Goal: Navigation & Orientation: Find specific page/section

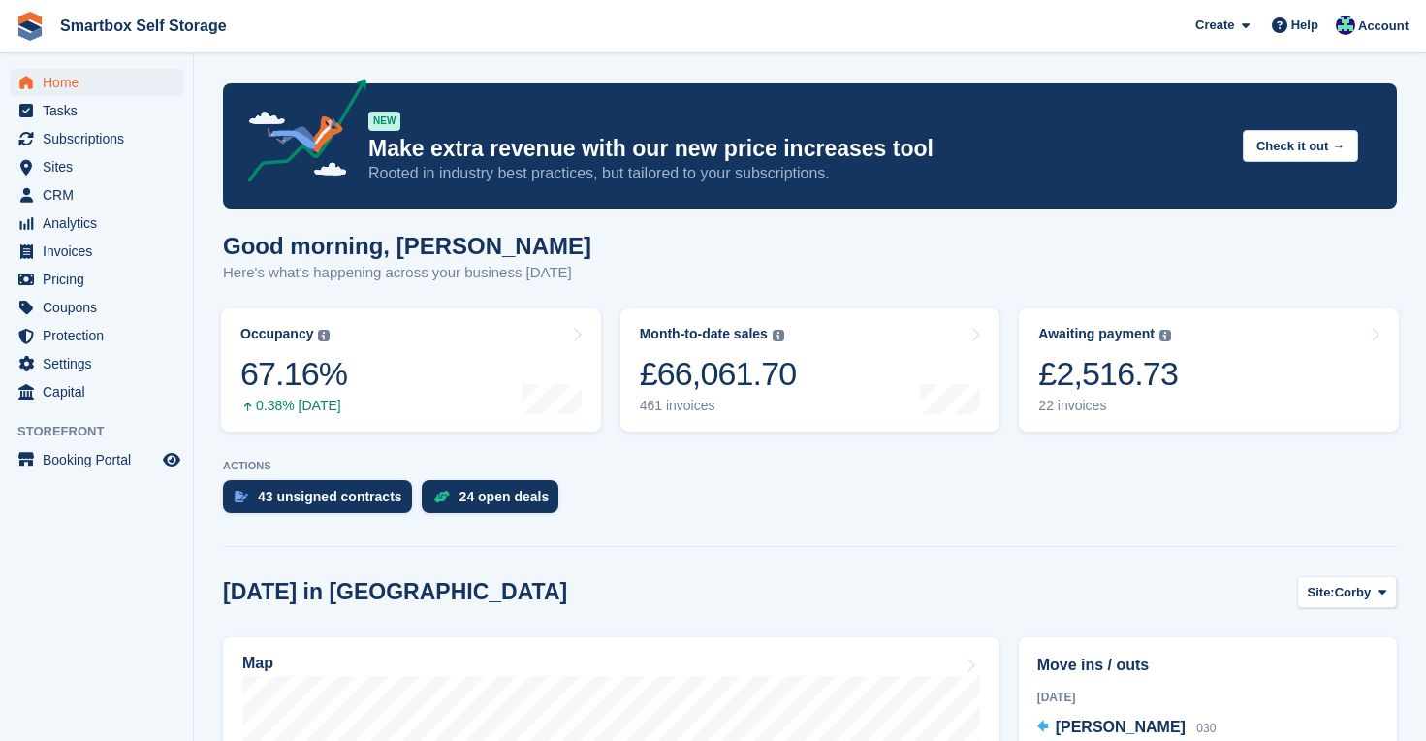
scroll to position [893, 0]
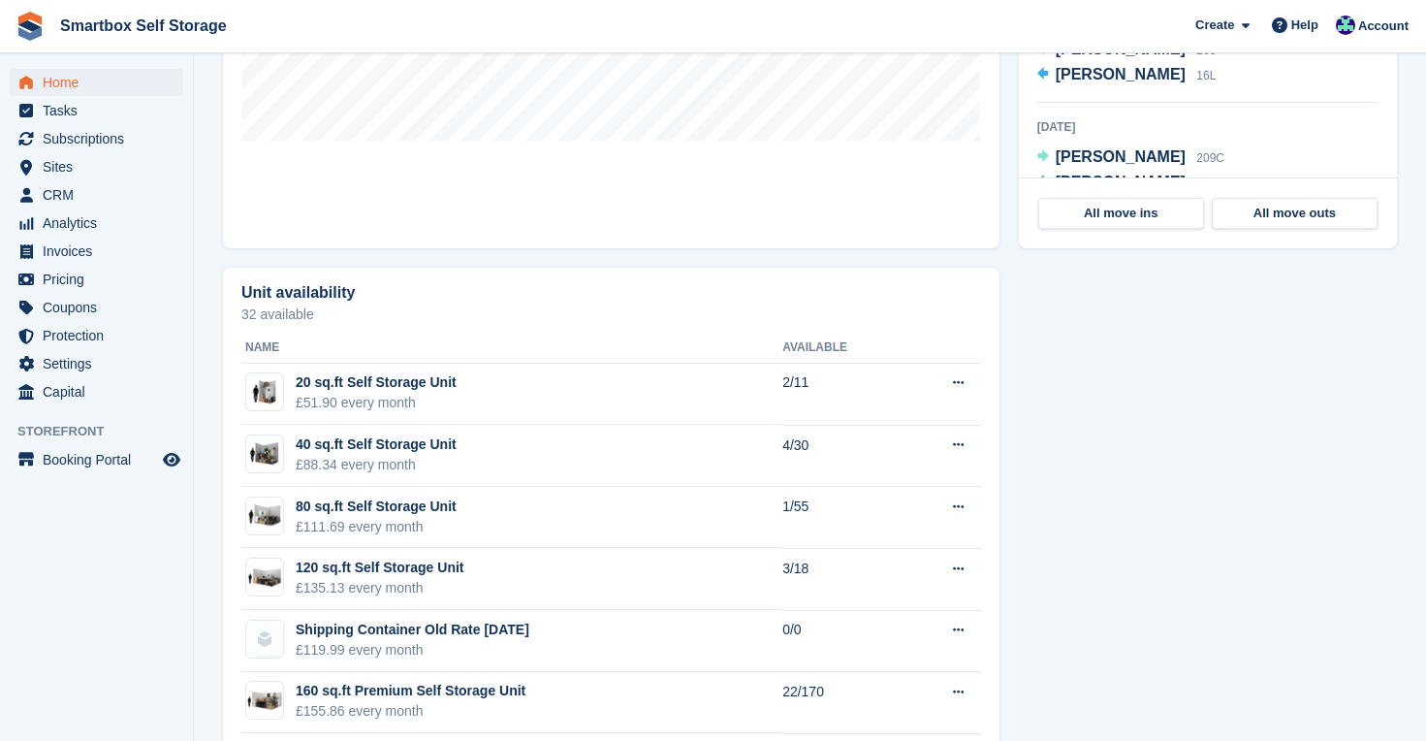
click at [63, 80] on span "Home" at bounding box center [101, 82] width 116 height 27
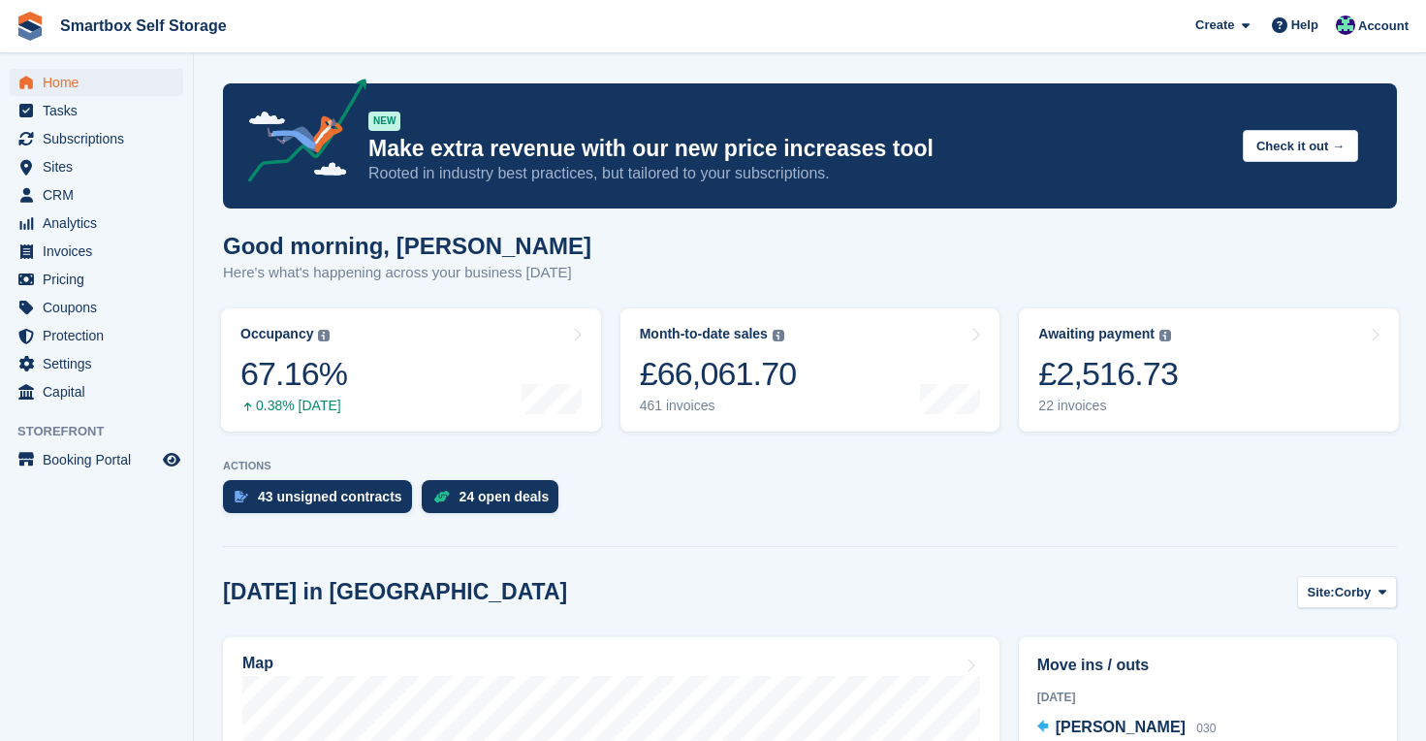
scroll to position [0, 0]
click at [70, 79] on span "Home" at bounding box center [101, 82] width 116 height 27
click at [79, 83] on span "Home" at bounding box center [101, 82] width 116 height 27
click at [519, 500] on div "24 open deals" at bounding box center [504, 497] width 90 height 16
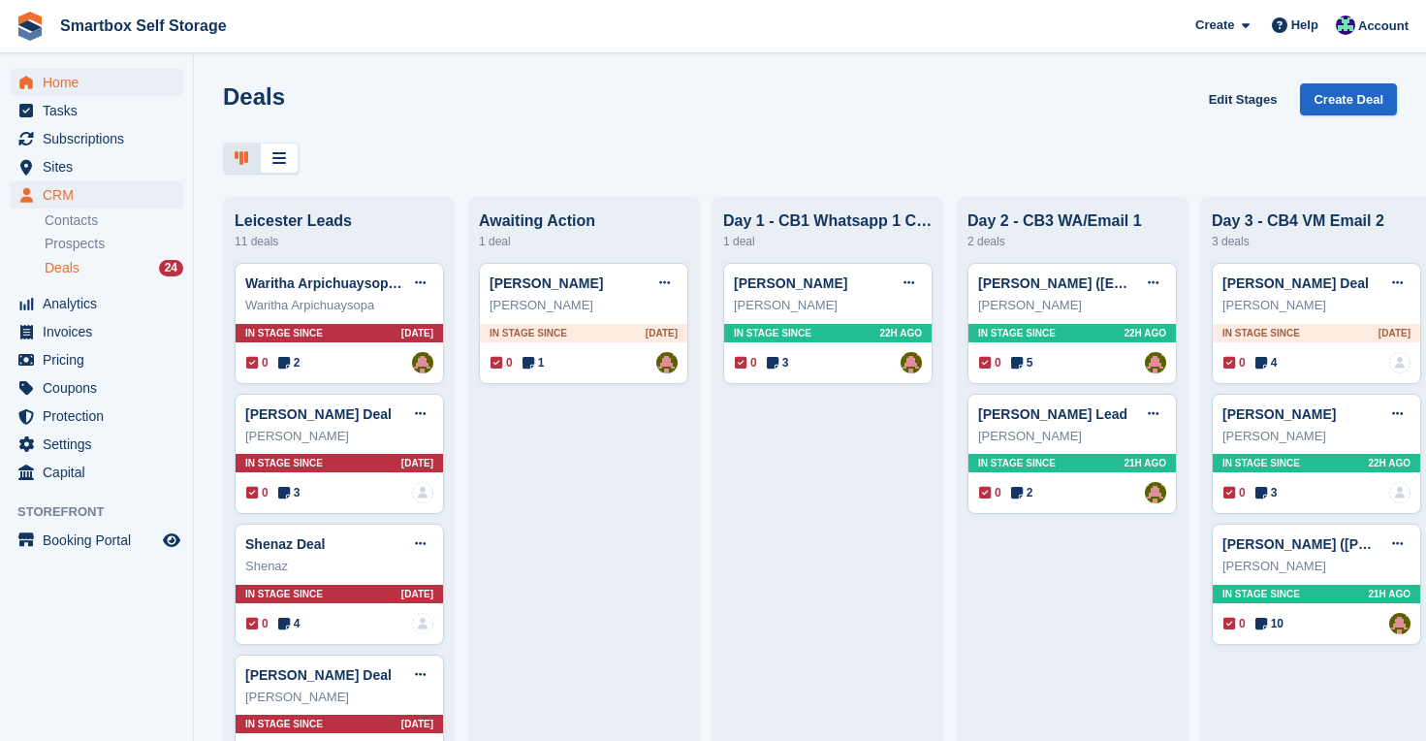
click at [61, 83] on span "Home" at bounding box center [101, 82] width 116 height 27
